Goal: Information Seeking & Learning: Learn about a topic

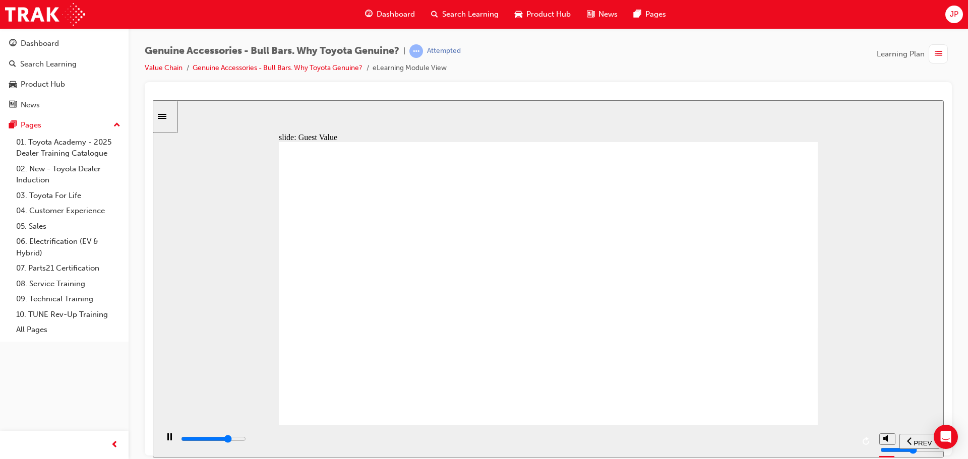
click at [246, 440] on input "slide progress" at bounding box center [213, 438] width 65 height 8
click at [821, 443] on div "playback controls" at bounding box center [517, 438] width 674 height 11
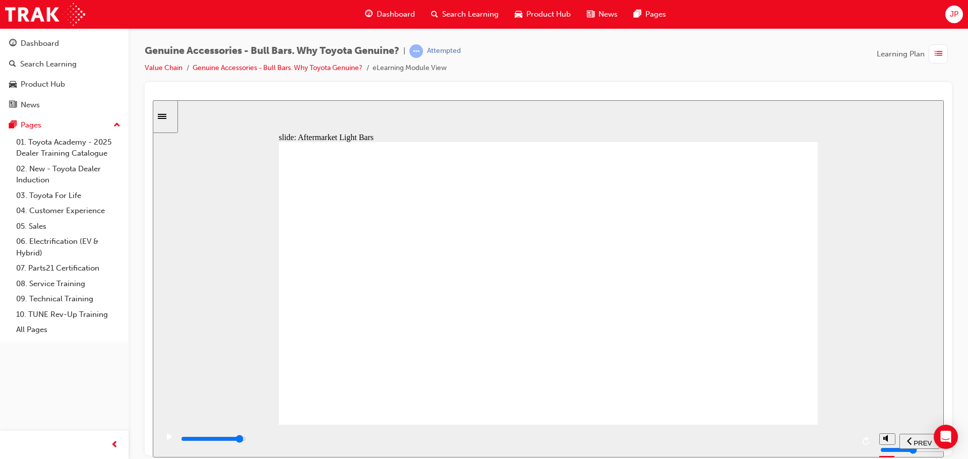
click at [821, 442] on div "playback controls" at bounding box center [517, 438] width 674 height 11
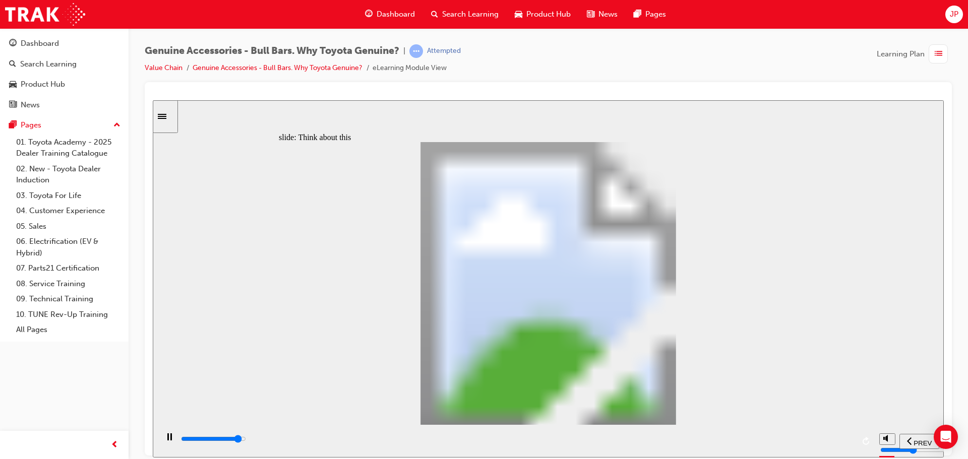
click at [246, 440] on input "slide progress" at bounding box center [213, 438] width 65 height 8
click at [246, 439] on input "slide progress" at bounding box center [213, 438] width 65 height 8
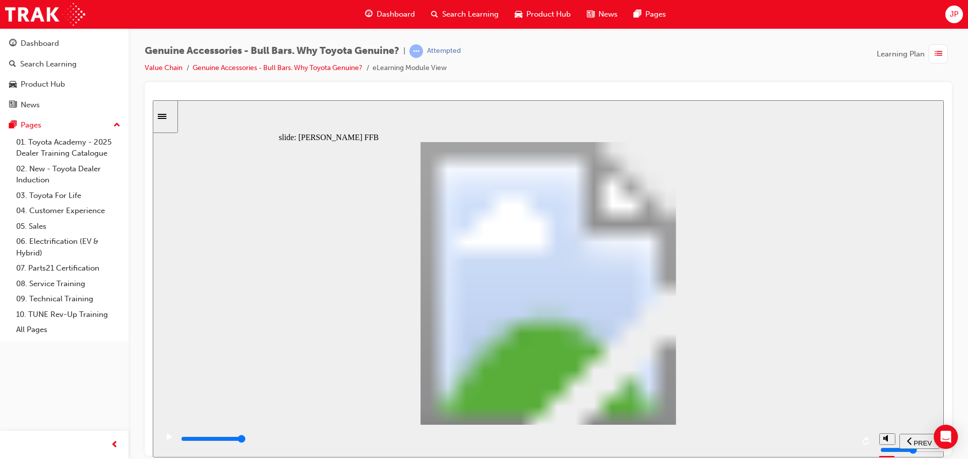
click at [806, 444] on div "playback controls" at bounding box center [517, 438] width 674 height 11
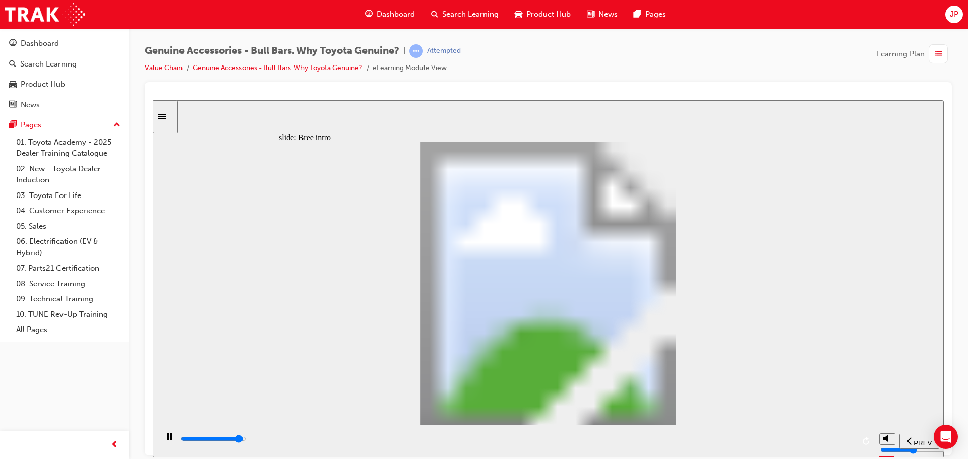
click at [820, 438] on div "playback controls" at bounding box center [517, 438] width 674 height 11
click at [246, 440] on input "slide progress" at bounding box center [213, 438] width 65 height 8
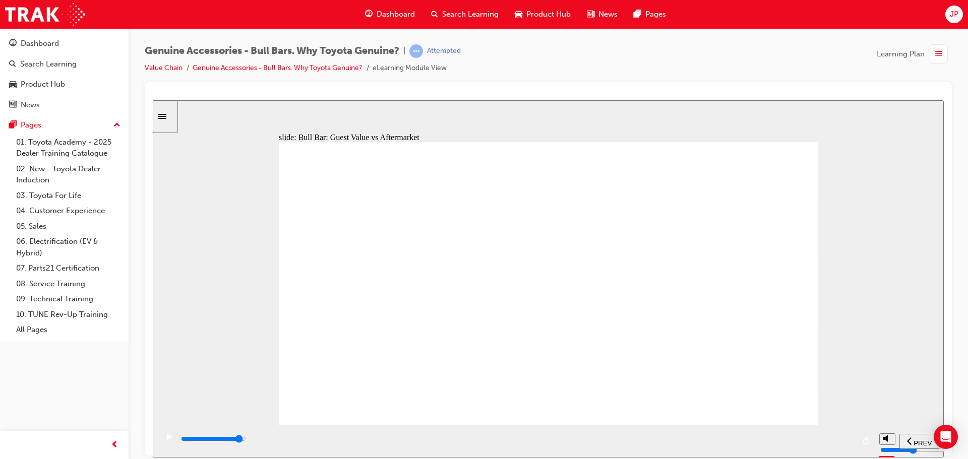
click at [246, 440] on input "slide progress" at bounding box center [213, 438] width 65 height 8
click at [841, 439] on div "playback controls" at bounding box center [517, 438] width 674 height 11
click at [246, 440] on input "slide progress" at bounding box center [213, 438] width 65 height 8
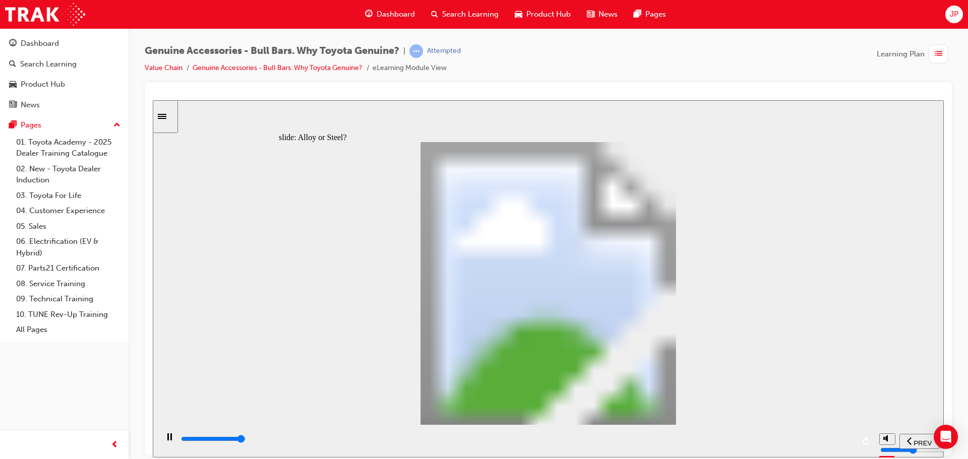
click at [246, 440] on input "slide progress" at bounding box center [213, 438] width 65 height 8
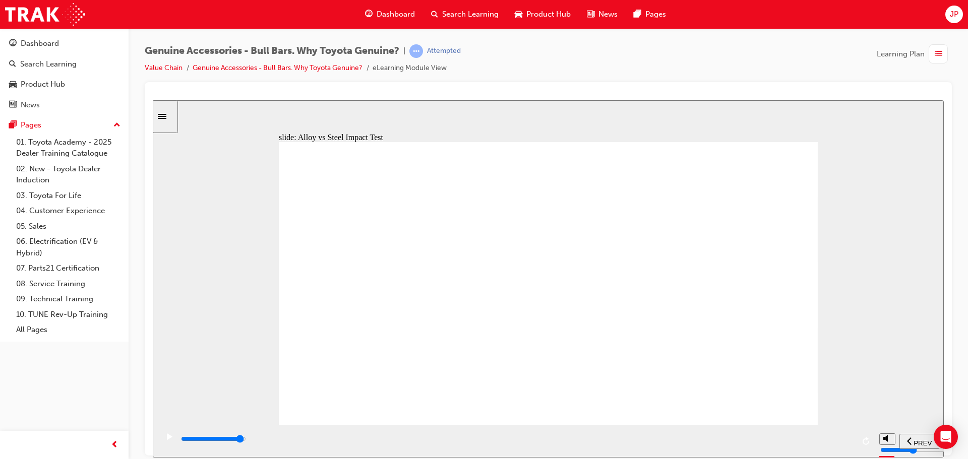
click at [829, 441] on div "playback controls" at bounding box center [517, 438] width 674 height 11
click at [246, 440] on input "slide progress" at bounding box center [213, 438] width 65 height 8
click at [827, 441] on div "playback controls" at bounding box center [517, 438] width 674 height 11
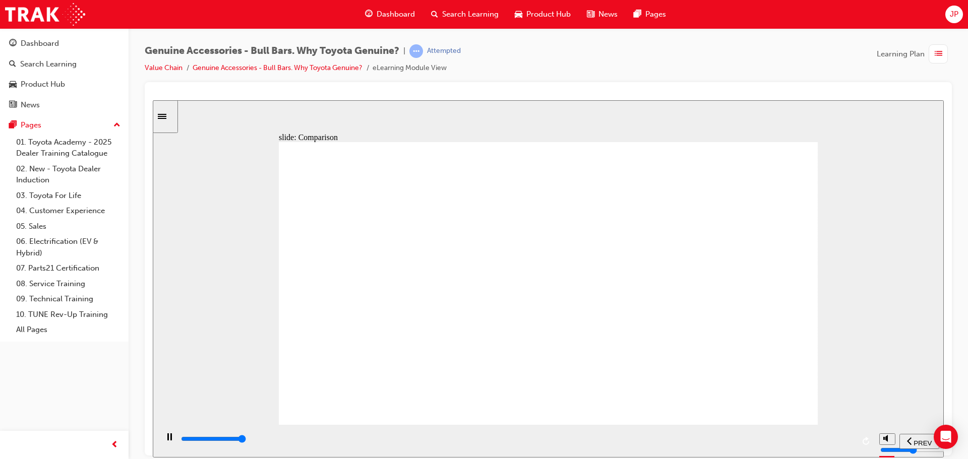
click at [827, 439] on div "playback controls" at bounding box center [517, 438] width 674 height 11
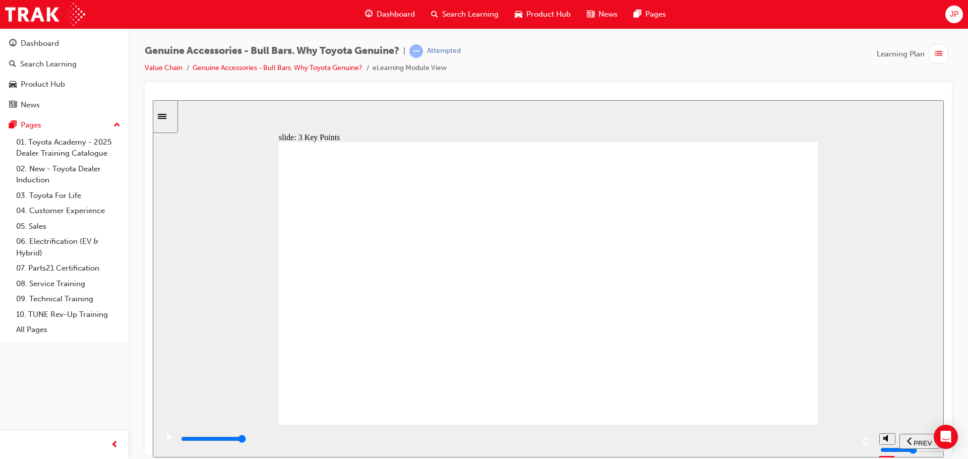
click at [805, 442] on div "playback controls" at bounding box center [517, 438] width 674 height 11
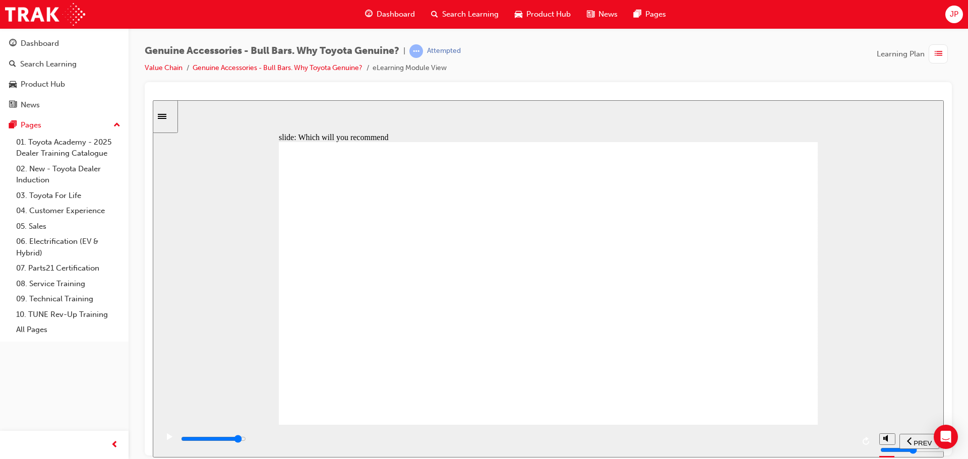
click at [807, 441] on div "playback controls" at bounding box center [517, 438] width 674 height 11
click at [246, 440] on input "slide progress" at bounding box center [213, 438] width 65 height 8
type input "9300"
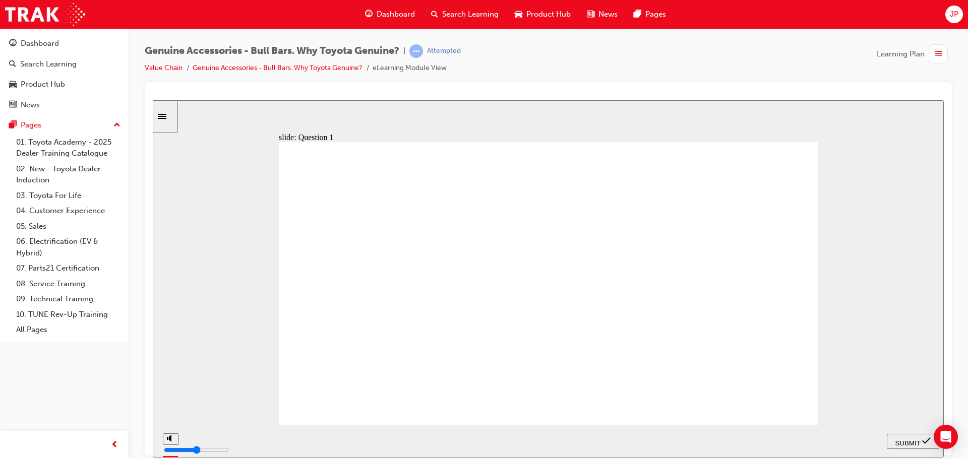
radio input "false"
drag, startPoint x: 487, startPoint y: 368, endPoint x: 498, endPoint y: 385, distance: 20.4
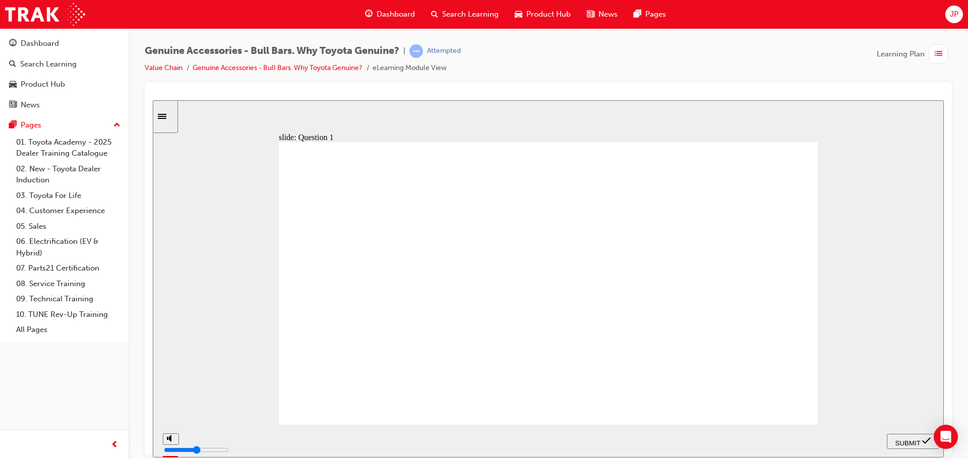
radio input "false"
radio input "true"
click at [893, 438] on div "SUBMIT" at bounding box center [912, 441] width 44 height 11
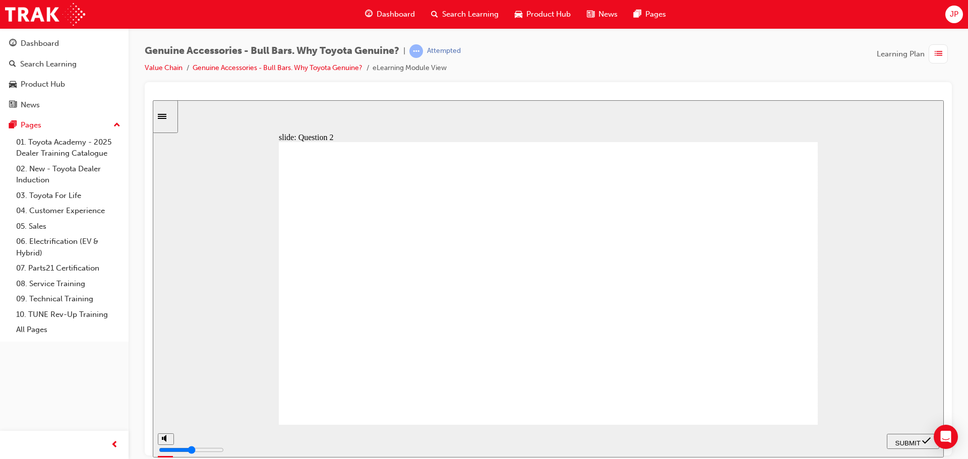
radio input "false"
radio input "true"
click at [909, 442] on span "SUBMIT" at bounding box center [907, 443] width 25 height 8
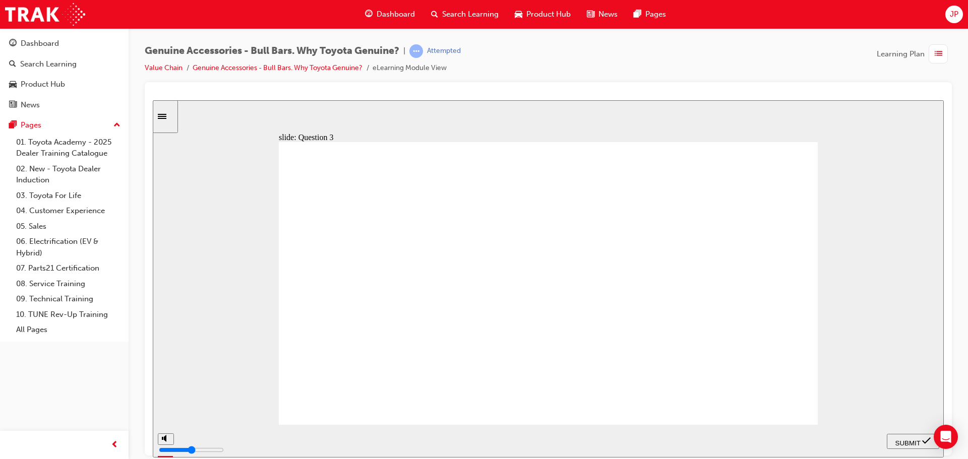
radio input "true"
click at [923, 442] on icon "submit" at bounding box center [926, 440] width 9 height 9
drag, startPoint x: 520, startPoint y: 310, endPoint x: 527, endPoint y: 313, distance: 7.5
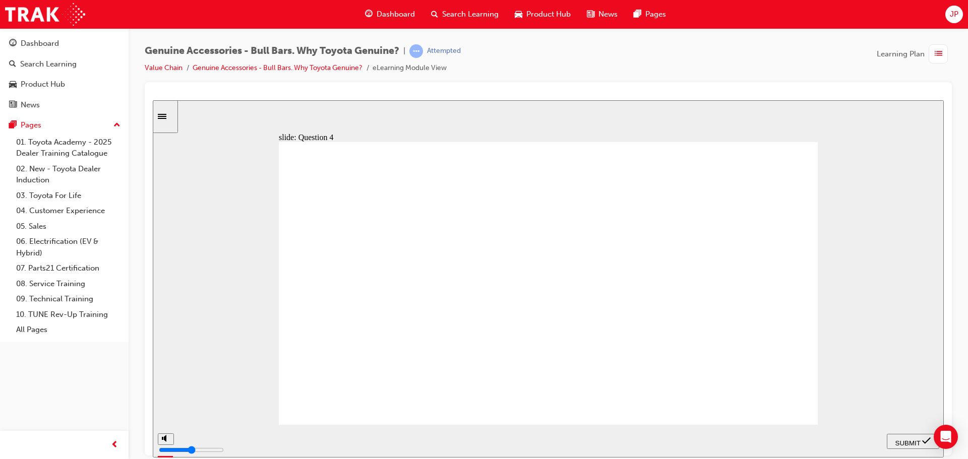
radio input "true"
click at [915, 441] on span "SUBMIT" at bounding box center [907, 443] width 25 height 8
